Goal: Check status: Check status

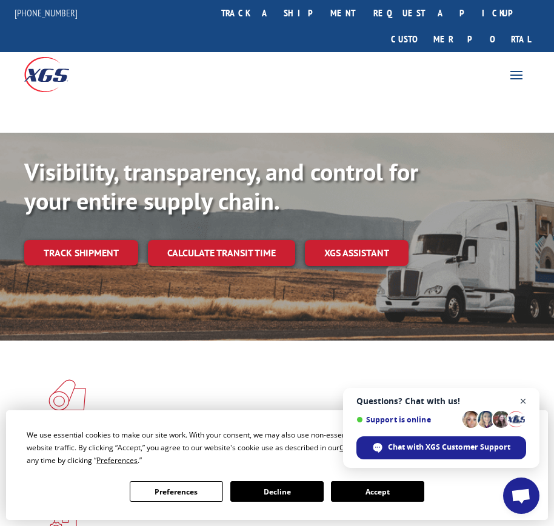
click at [530, 405] on span "Close chat" at bounding box center [523, 401] width 15 height 15
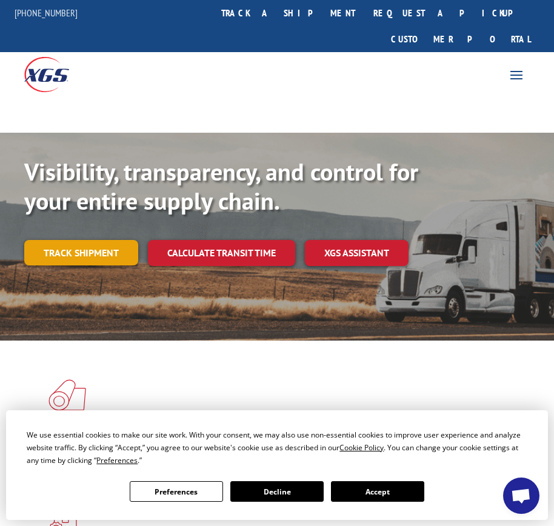
click at [104, 240] on link "Track shipment" at bounding box center [81, 252] width 114 height 25
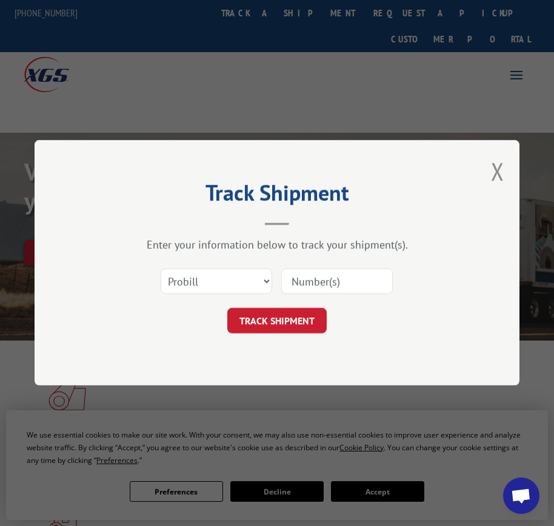
click at [356, 278] on input at bounding box center [337, 281] width 112 height 25
paste input "2552720"
type input "2552720"
click at [298, 322] on button "TRACK SHIPMENT" at bounding box center [276, 321] width 99 height 25
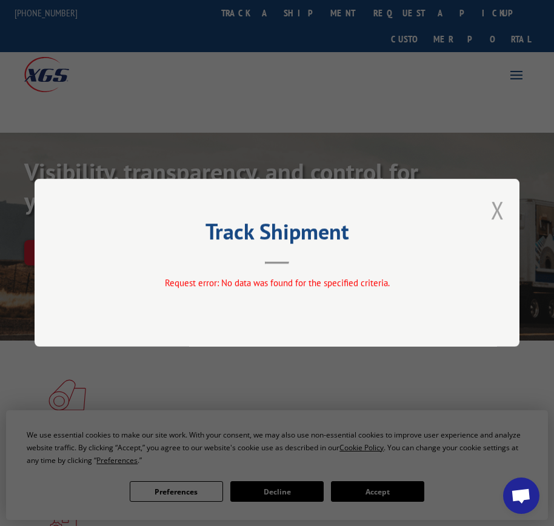
click at [498, 219] on button "Close modal" at bounding box center [497, 210] width 13 height 32
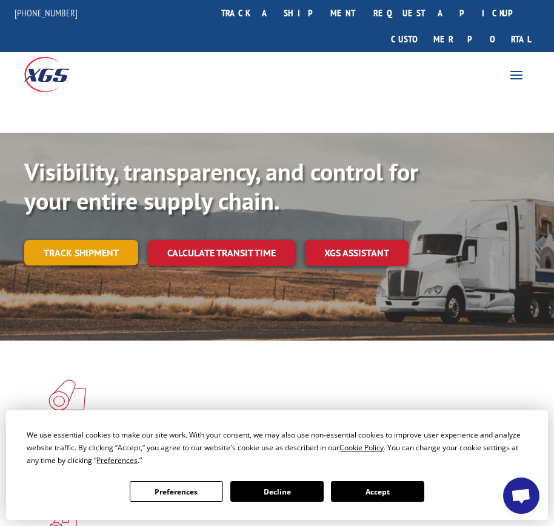
click at [120, 240] on link "Track shipment" at bounding box center [81, 252] width 114 height 25
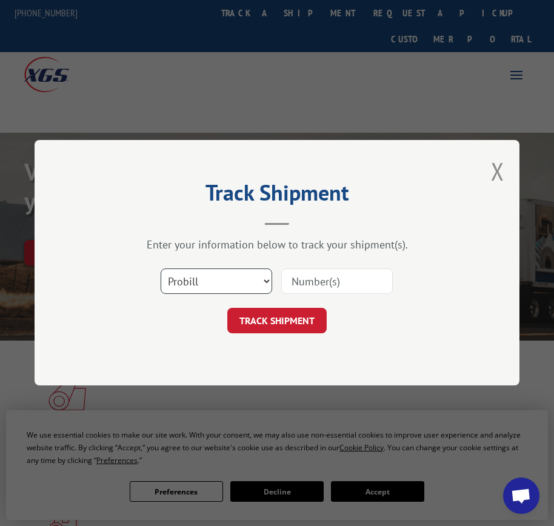
click at [265, 269] on select "Select category... Probill BOL PO" at bounding box center [217, 281] width 112 height 25
select select "po"
click at [161, 269] on select "Select category... Probill BOL PO" at bounding box center [217, 281] width 112 height 25
paste input "2552720"
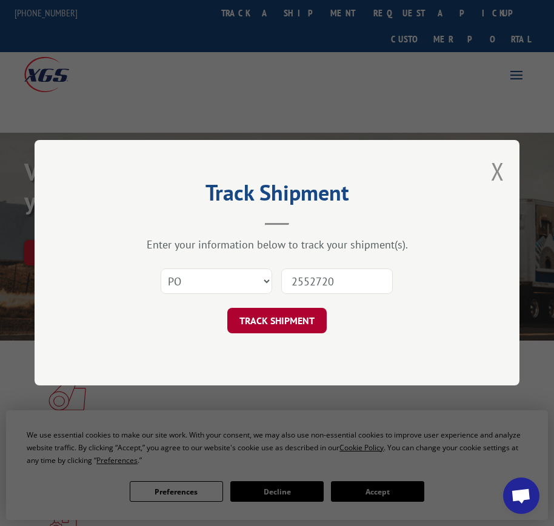
type input "2552720"
click at [262, 314] on button "TRACK SHIPMENT" at bounding box center [276, 321] width 99 height 25
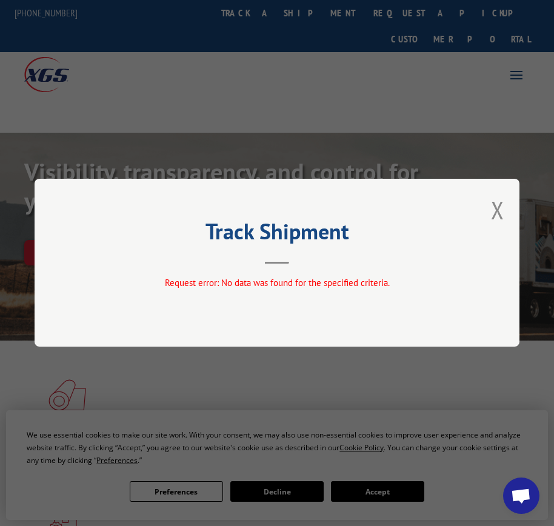
click at [489, 227] on div "Track Shipment Request error: No data was found for the specified criteria." at bounding box center [277, 263] width 485 height 168
click at [492, 216] on button "Close modal" at bounding box center [497, 210] width 13 height 32
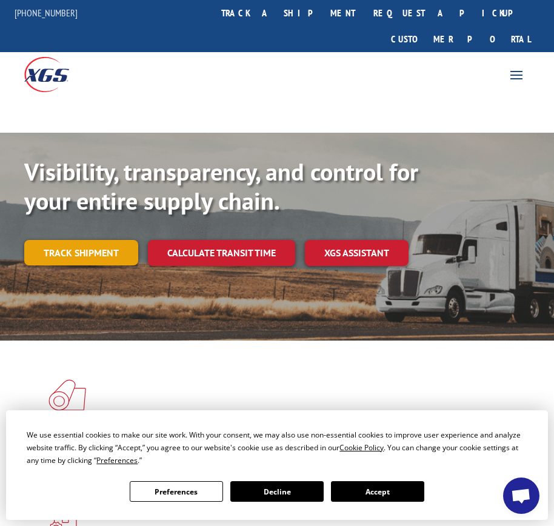
click at [113, 240] on link "Track shipment" at bounding box center [81, 252] width 114 height 25
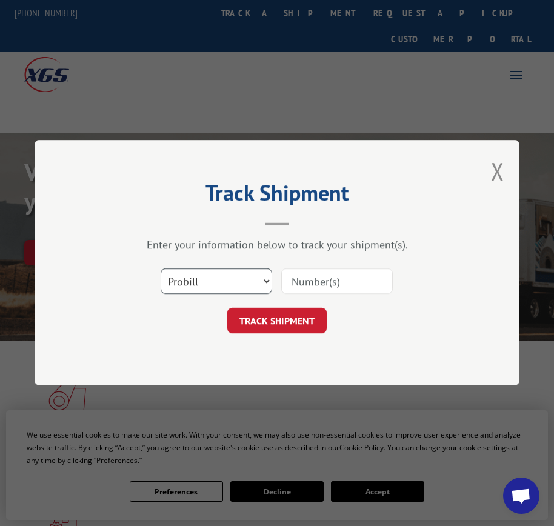
click at [270, 280] on select "Select category... Probill BOL PO" at bounding box center [217, 281] width 112 height 25
select select "bol"
click at [161, 269] on select "Select category... Probill BOL PO" at bounding box center [217, 281] width 112 height 25
paste input "2552720"
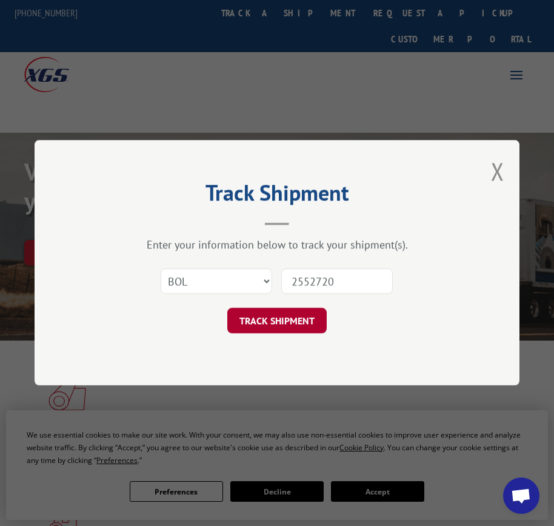
type input "2552720"
click at [298, 311] on button "TRACK SHIPMENT" at bounding box center [276, 321] width 99 height 25
